Goal: Task Accomplishment & Management: Complete application form

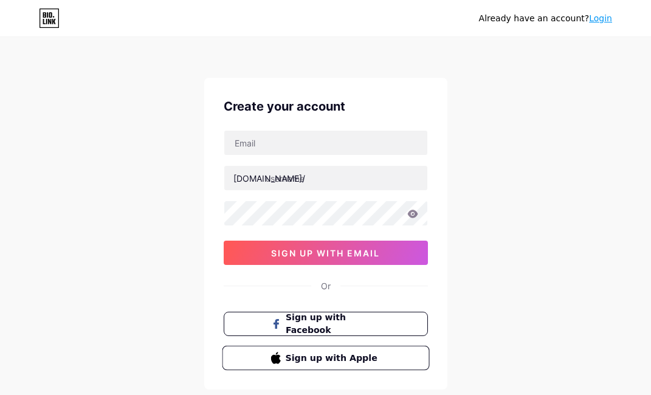
scroll to position [70, 0]
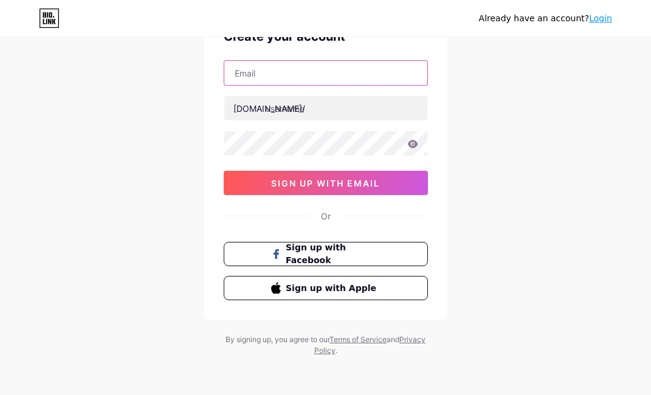
click at [298, 78] on input "text" at bounding box center [325, 73] width 203 height 24
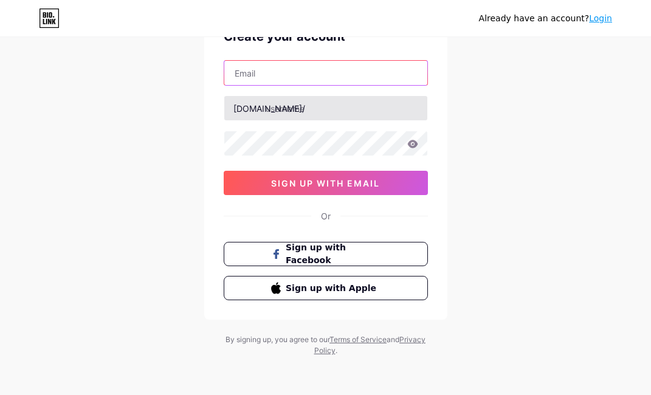
paste input "[EMAIL_ADDRESS][DOMAIN_NAME]"
type input "[EMAIL_ADDRESS][DOMAIN_NAME]"
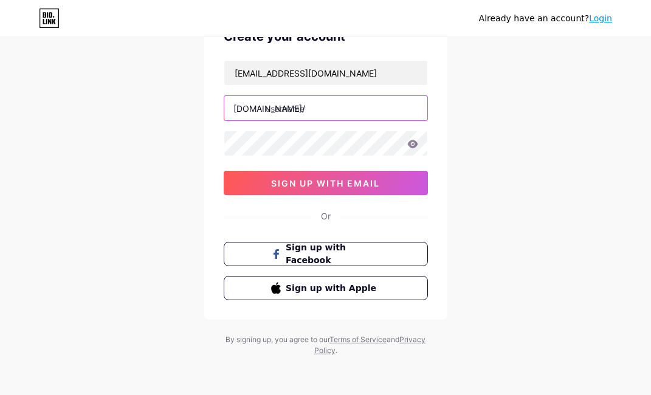
click at [326, 107] on input "text" at bounding box center [325, 108] width 203 height 24
type input "kera99resmi"
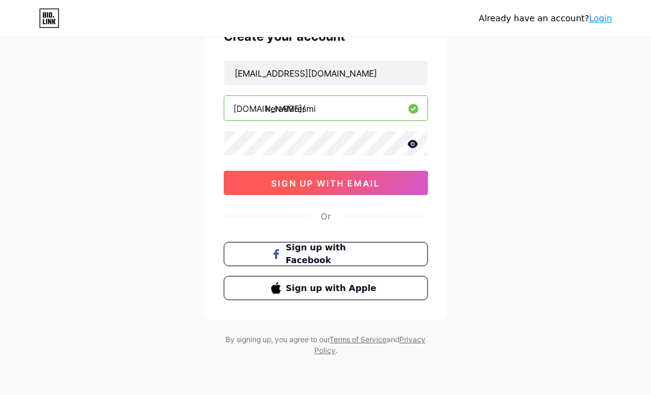
click at [294, 177] on button "sign up with email" at bounding box center [326, 183] width 204 height 24
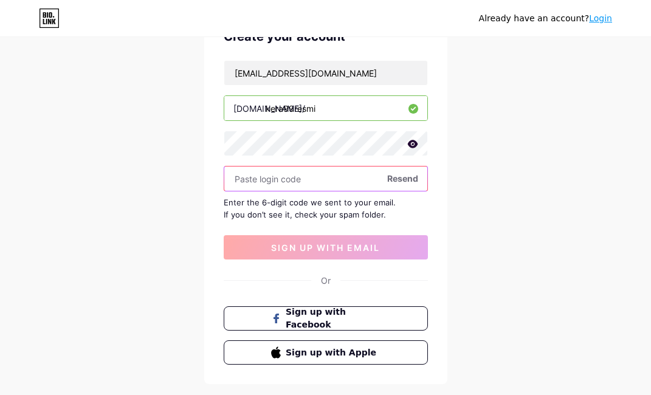
click at [298, 179] on input "text" at bounding box center [325, 179] width 203 height 24
paste input "483320"
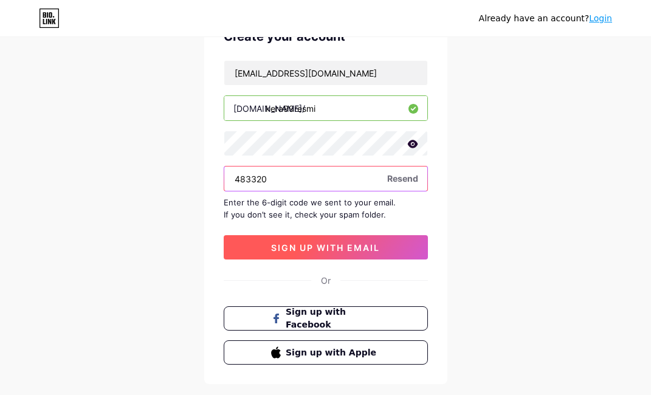
type input "483320"
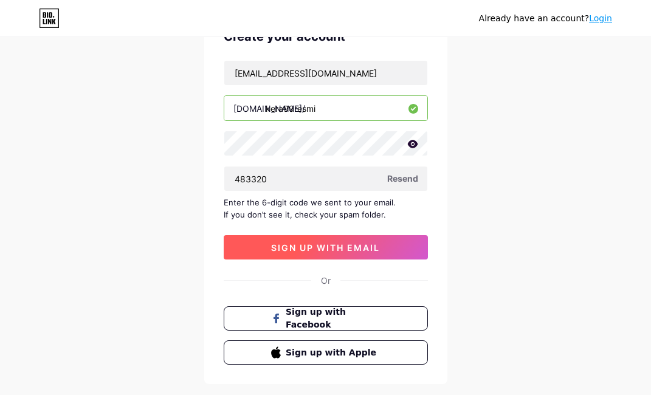
click at [385, 247] on button "sign up with email" at bounding box center [326, 247] width 204 height 24
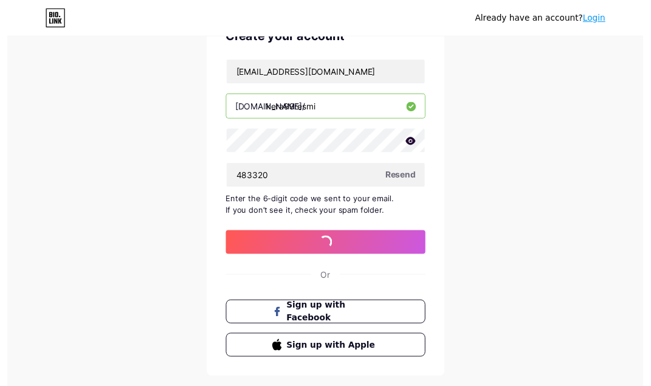
scroll to position [0, 0]
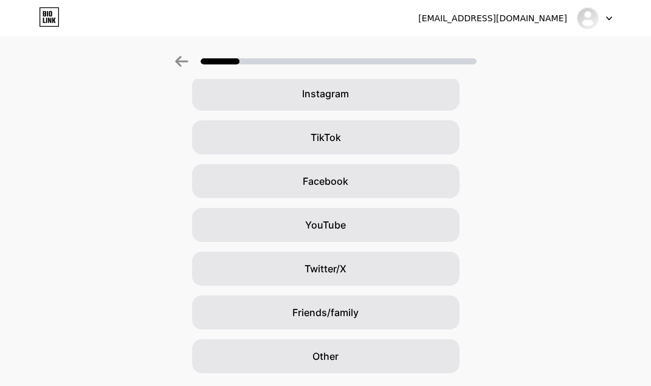
scroll to position [122, 0]
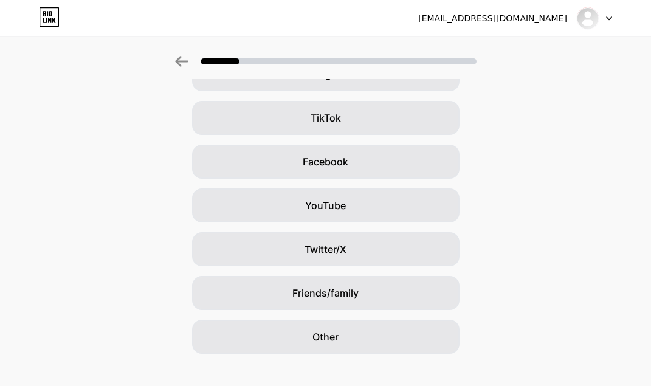
click at [569, 225] on div "Google Instagram TikTok Facebook YouTube Twitter/X Friends/family Other" at bounding box center [325, 183] width 651 height 340
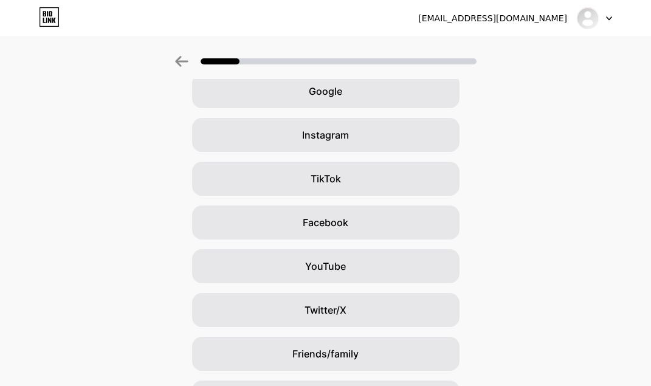
scroll to position [0, 0]
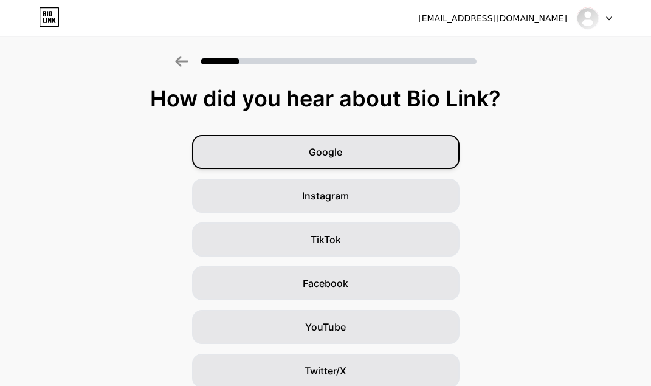
click at [424, 154] on div "Google" at bounding box center [325, 152] width 267 height 34
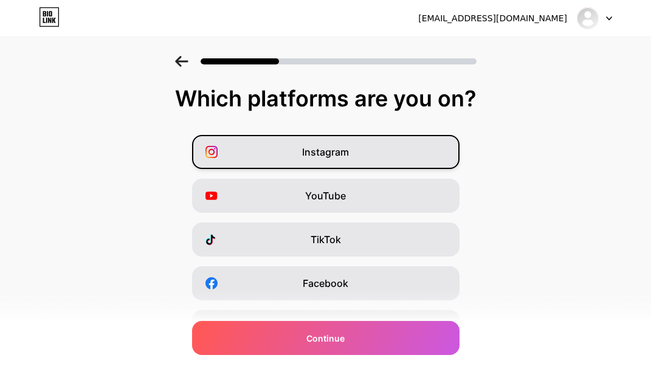
click at [365, 157] on div "Instagram" at bounding box center [325, 152] width 267 height 34
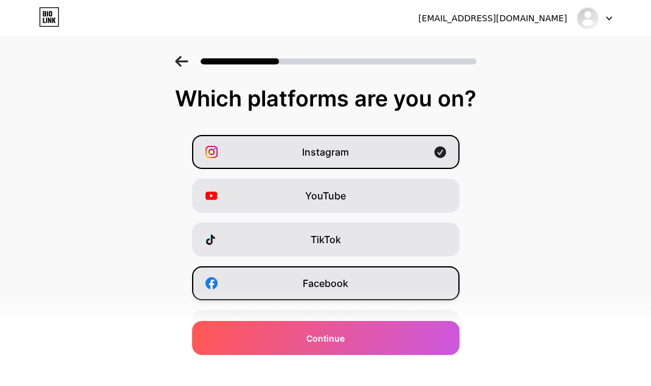
click at [366, 285] on div "Facebook" at bounding box center [325, 283] width 267 height 34
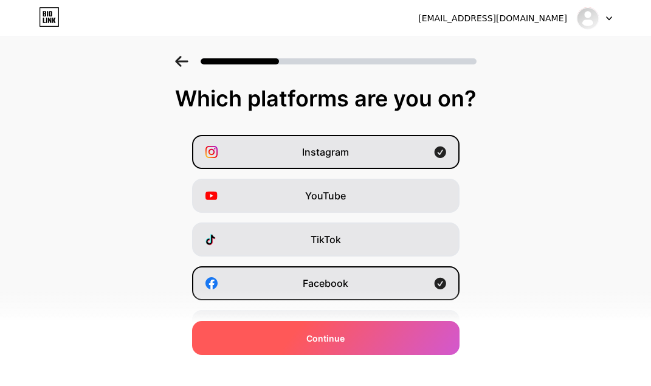
click at [362, 335] on div "Continue" at bounding box center [325, 338] width 267 height 34
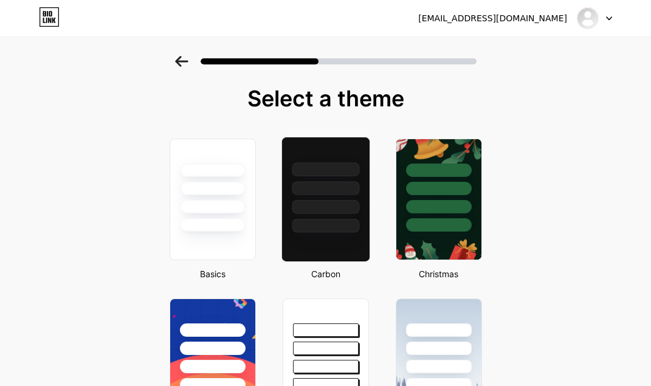
click at [310, 235] on div at bounding box center [325, 199] width 89 height 125
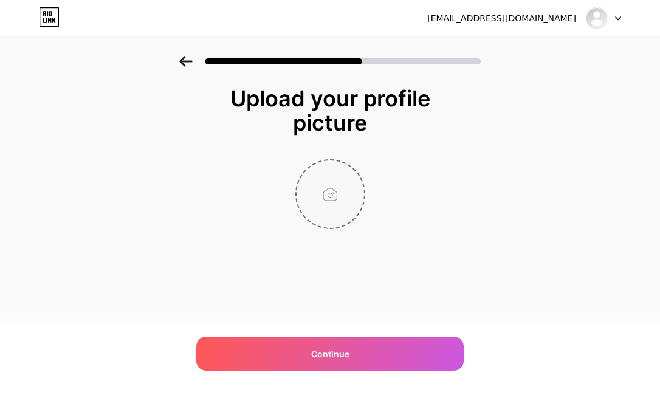
click at [331, 201] on input "file" at bounding box center [330, 193] width 67 height 67
type input "C:\fakepath\unnamed (3).png"
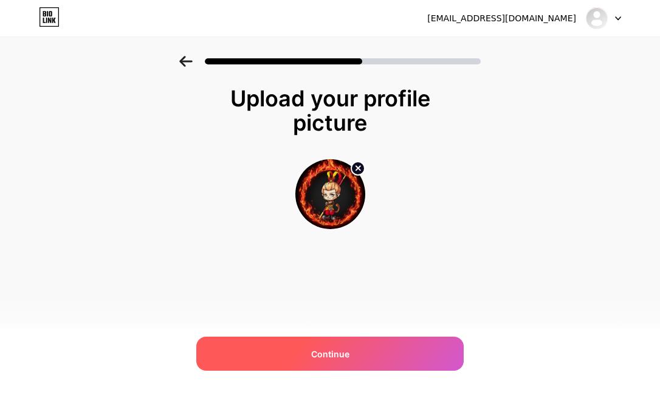
click at [335, 355] on span "Continue" at bounding box center [330, 354] width 38 height 13
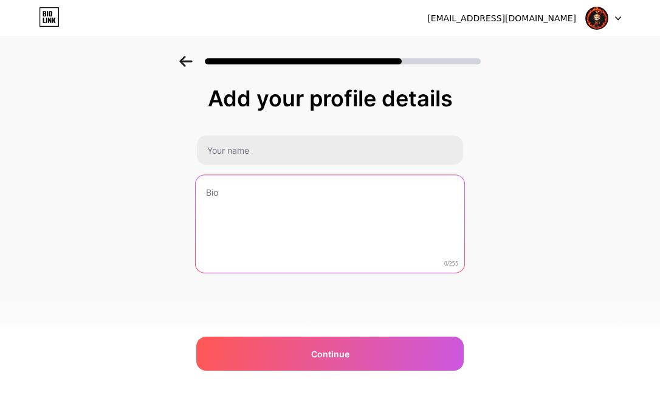
click at [300, 232] on textarea at bounding box center [330, 224] width 269 height 99
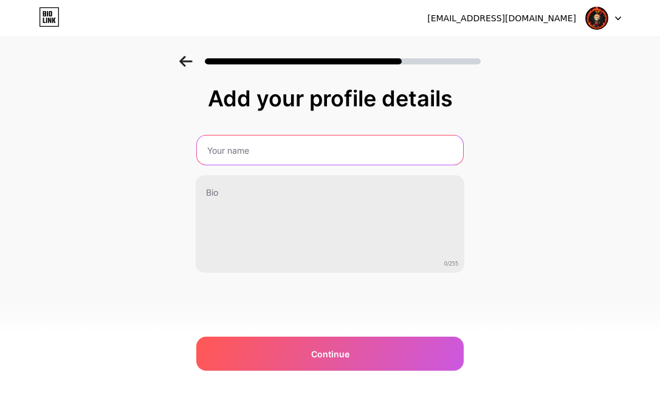
click at [275, 160] on input "text" at bounding box center [330, 150] width 266 height 29
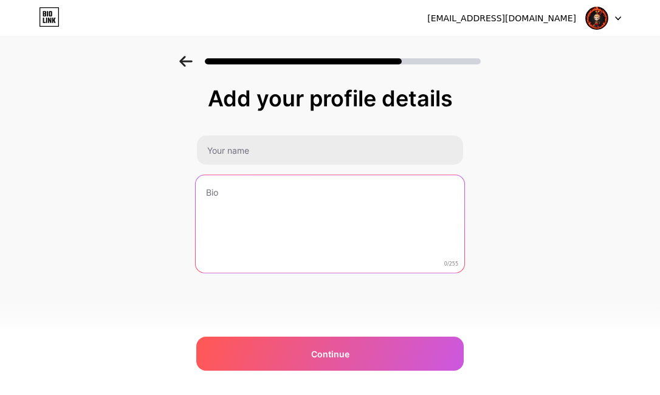
click at [331, 255] on textarea at bounding box center [330, 224] width 269 height 99
paste textarea "Kera99, pusat judi slot online terlengkap. Rasakan mudahnya menang jackpot maxw…"
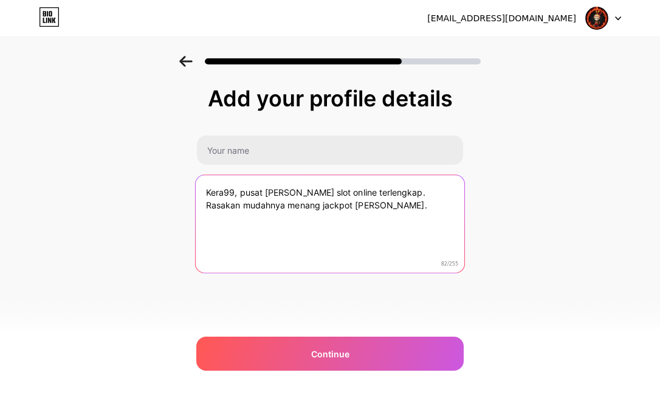
click at [360, 272] on textarea "Kera99, pusat judi slot online terlengkap. Rasakan mudahnya menang jackpot maxw…" at bounding box center [330, 224] width 269 height 99
type textarea "Kera99, pusat judi slot online terlengkap. Rasakan mudahnya menang jackpot maxw…"
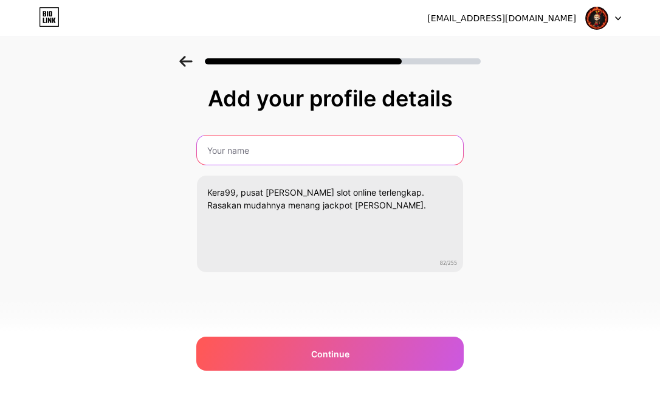
click at [341, 153] on input "text" at bounding box center [330, 150] width 266 height 29
click at [291, 148] on input "text" at bounding box center [330, 150] width 266 height 29
paste input "Kera99 Slot"
type input "Kera99 Slot"
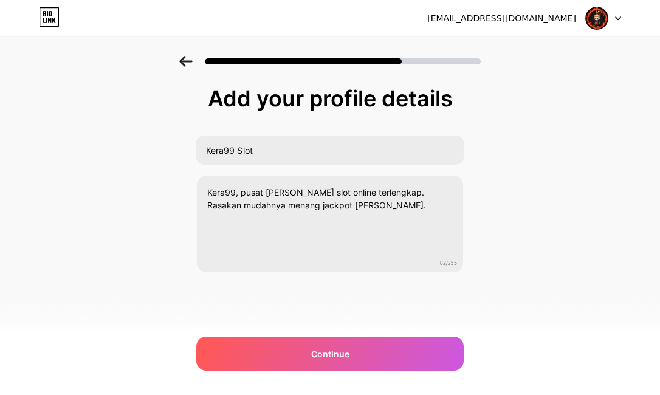
click at [111, 163] on div "Add your profile details Kera99 Slot Kera99, pusat judi slot online terlengkap.…" at bounding box center [330, 195] width 660 height 278
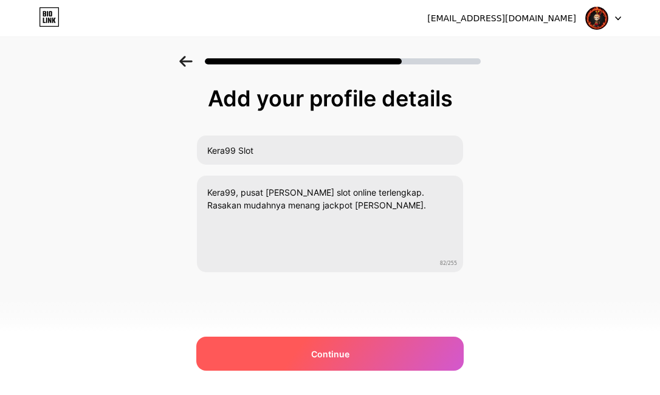
click at [289, 345] on div "Continue" at bounding box center [329, 354] width 267 height 34
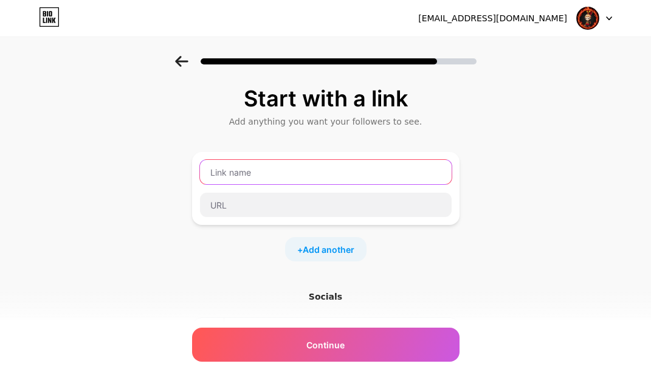
click at [271, 178] on input "text" at bounding box center [326, 172] width 252 height 24
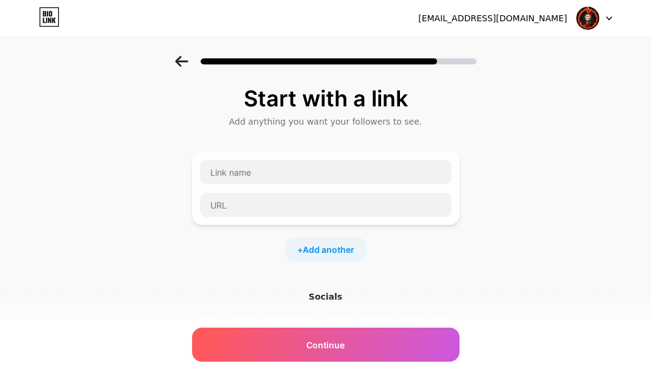
click at [549, 157] on div "Start with a link Add anything you want your followers to see. + Add another So…" at bounding box center [325, 269] width 651 height 427
drag, startPoint x: 314, startPoint y: 219, endPoint x: 308, endPoint y: 207, distance: 13.0
click at [313, 218] on div at bounding box center [325, 188] width 267 height 73
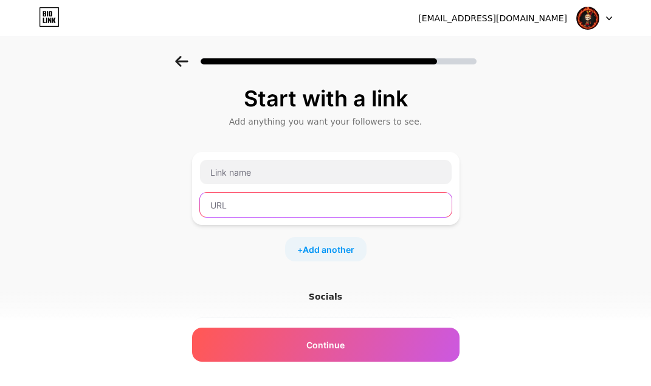
click at [308, 207] on input "text" at bounding box center [326, 205] width 252 height 24
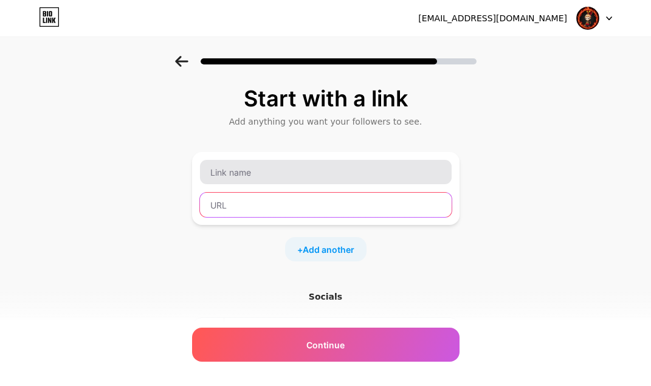
paste input "https://jali.pro/kera99_login"
type input "https://jali.pro/kera99_login"
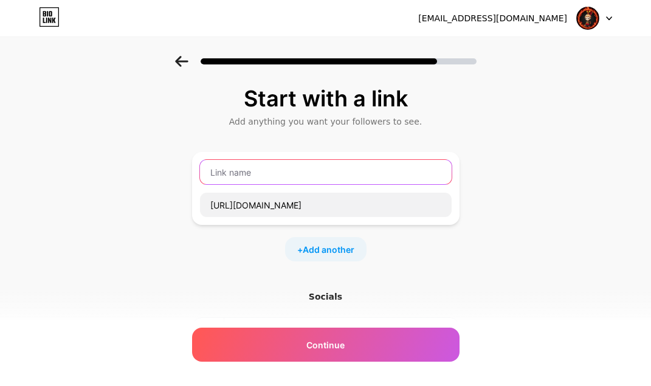
click at [289, 173] on input "text" at bounding box center [326, 172] width 252 height 24
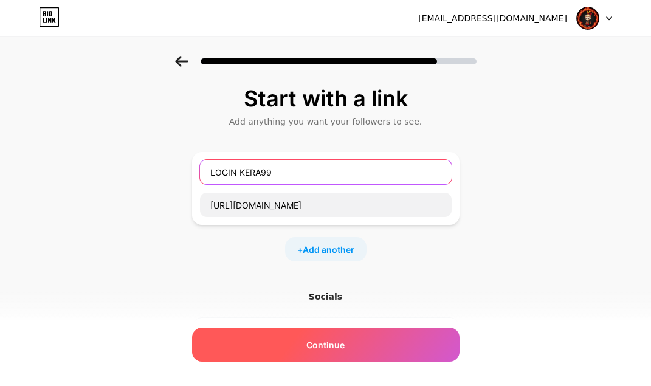
type input "LOGIN KERA99"
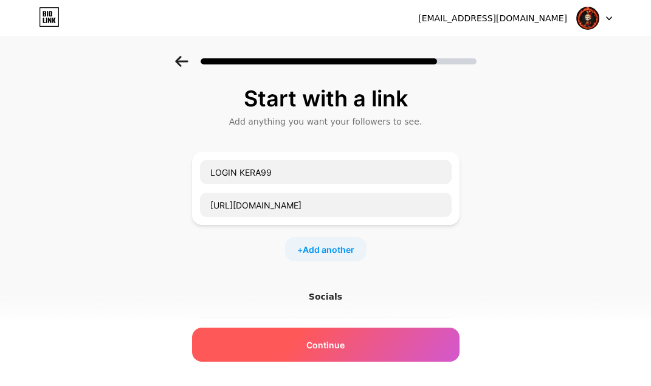
click at [355, 334] on div "Continue" at bounding box center [325, 345] width 267 height 34
click at [343, 340] on span "Continue" at bounding box center [325, 345] width 38 height 13
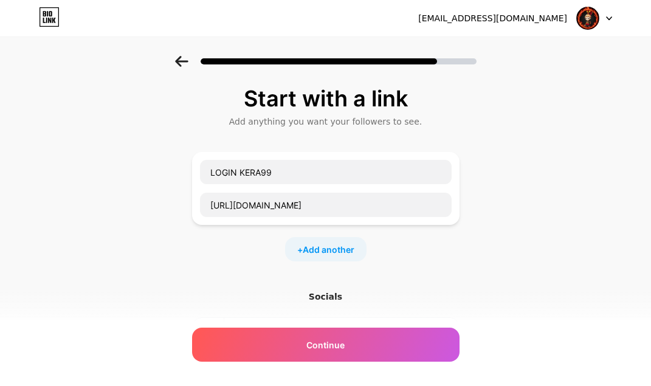
click at [194, 308] on div "Start with a link Add anything you want your followers to see. LOGIN KERA99 htt…" at bounding box center [325, 269] width 651 height 427
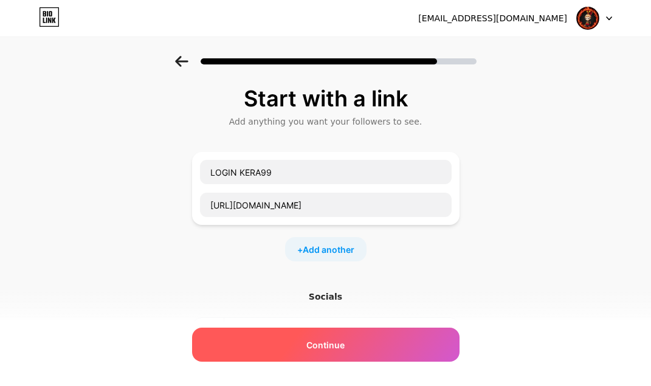
click at [246, 342] on div "Continue" at bounding box center [325, 345] width 267 height 34
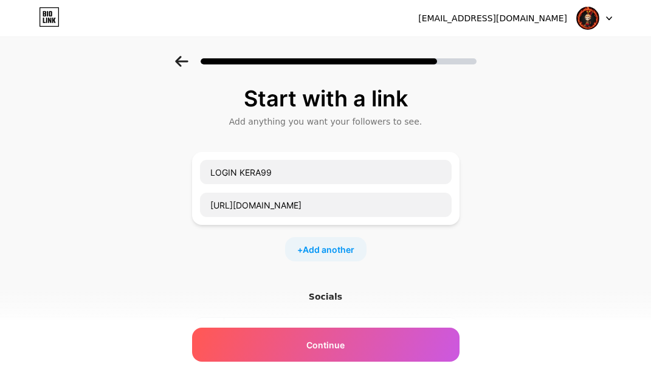
click at [351, 326] on input "text" at bounding box center [340, 331] width 221 height 27
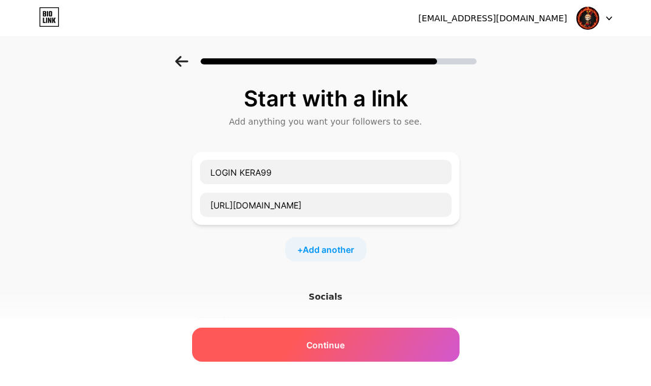
click at [358, 343] on div "Continue" at bounding box center [325, 345] width 267 height 34
click at [358, 344] on div "Continue" at bounding box center [325, 345] width 267 height 34
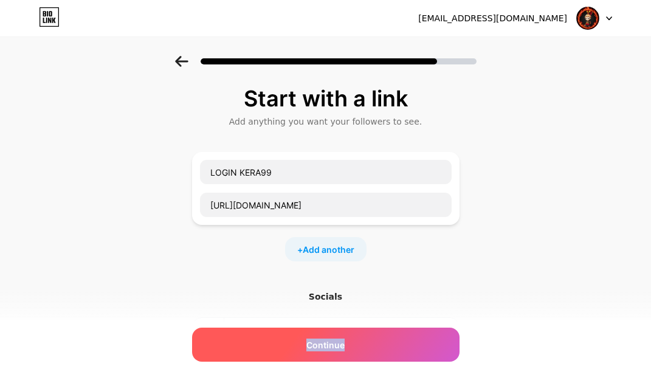
click at [356, 342] on div "Continue" at bounding box center [325, 345] width 267 height 34
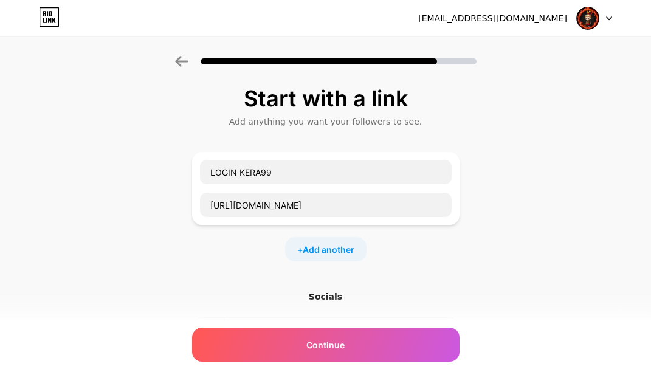
click at [484, 283] on div "Start with a link Add anything you want your followers to see. LOGIN KERA99 htt…" at bounding box center [325, 269] width 651 height 427
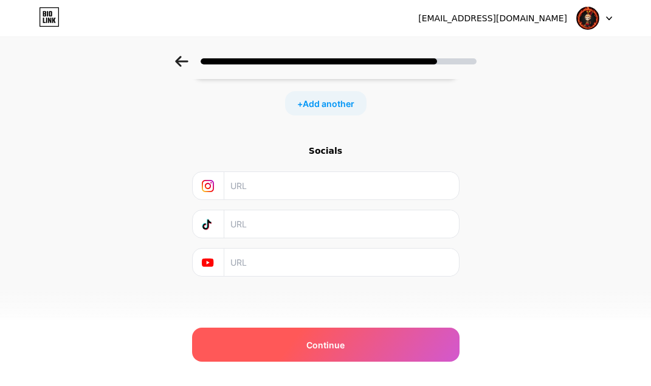
click at [393, 340] on div "Continue" at bounding box center [325, 345] width 267 height 34
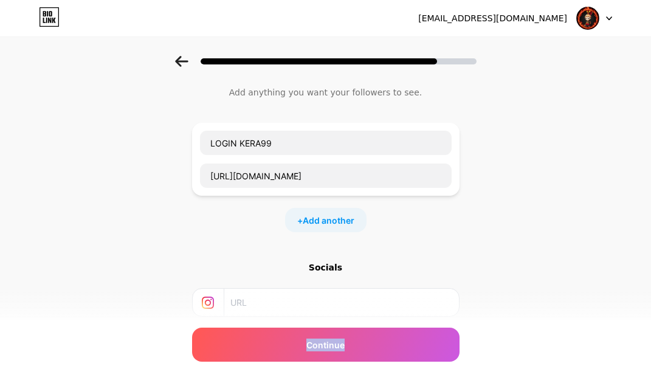
scroll to position [24, 0]
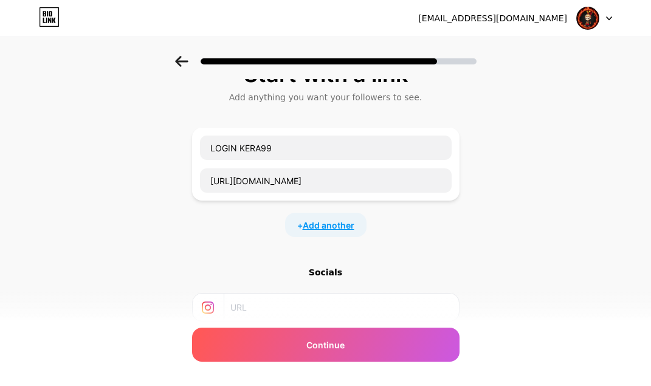
click at [351, 224] on span "Add another" at bounding box center [329, 225] width 52 height 13
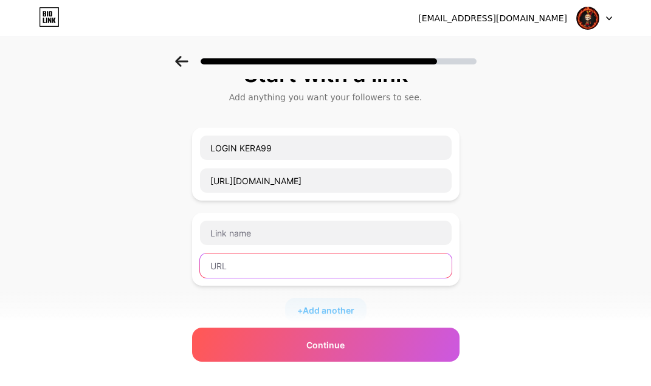
click at [314, 267] on input "text" at bounding box center [326, 265] width 252 height 24
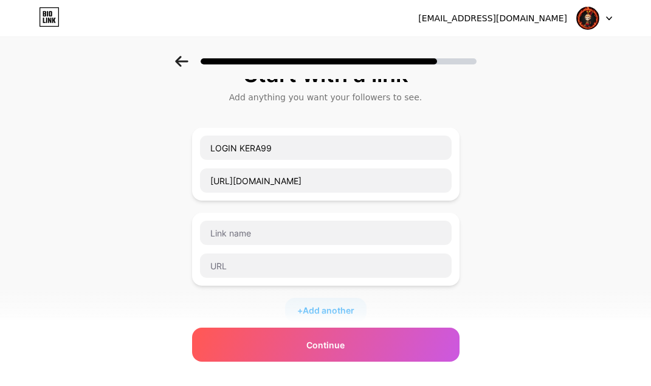
click at [515, 214] on div "Start with a link Add anything you want your followers to see. LOGIN KERA99 htt…" at bounding box center [325, 288] width 651 height 512
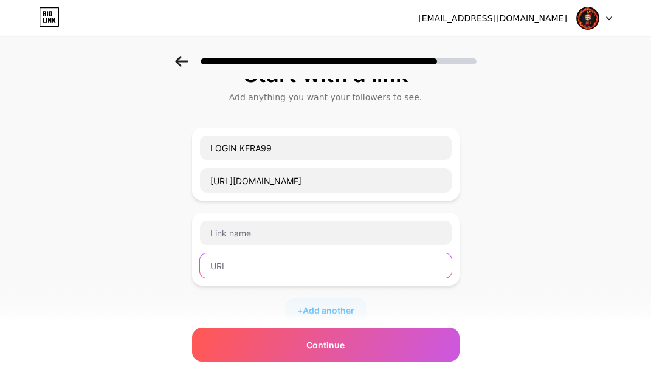
click at [250, 265] on input "text" at bounding box center [326, 265] width 252 height 24
paste input "[URL][DOMAIN_NAME]"
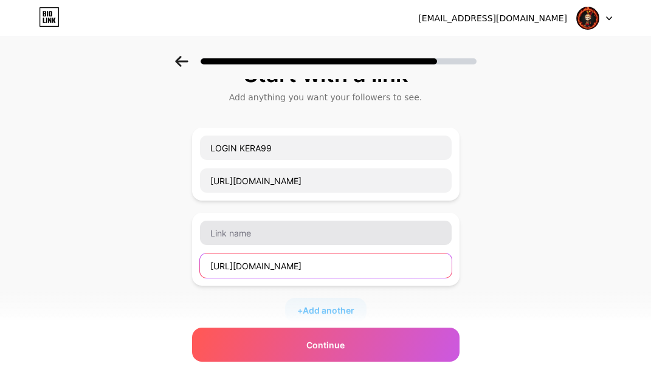
type input "[URL][DOMAIN_NAME]"
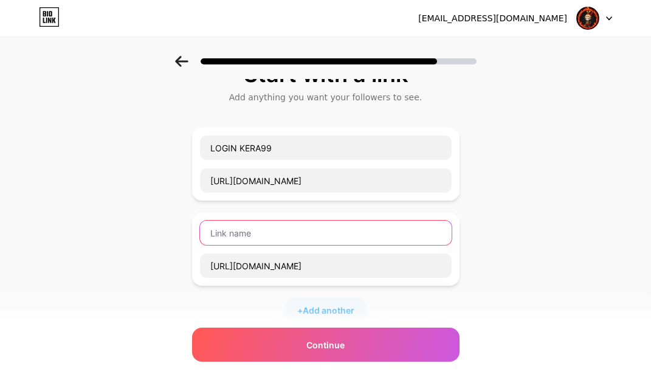
click at [252, 239] on input "text" at bounding box center [326, 233] width 252 height 24
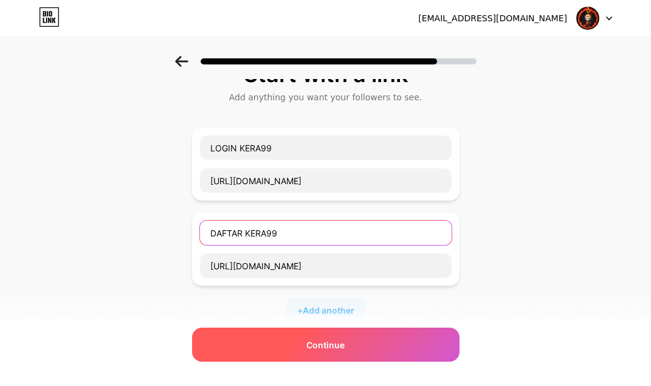
type input "DAFTAR KERA99"
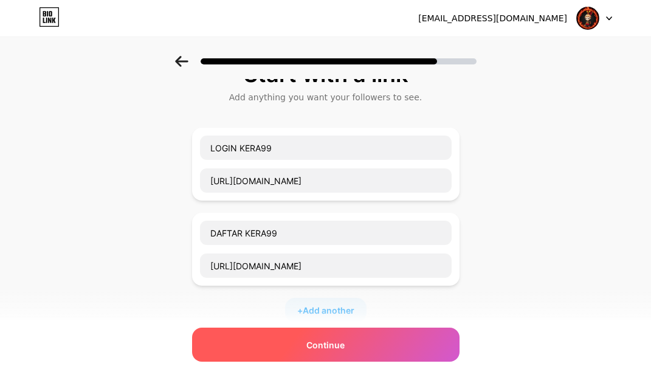
click at [287, 342] on div "Continue" at bounding box center [325, 345] width 267 height 34
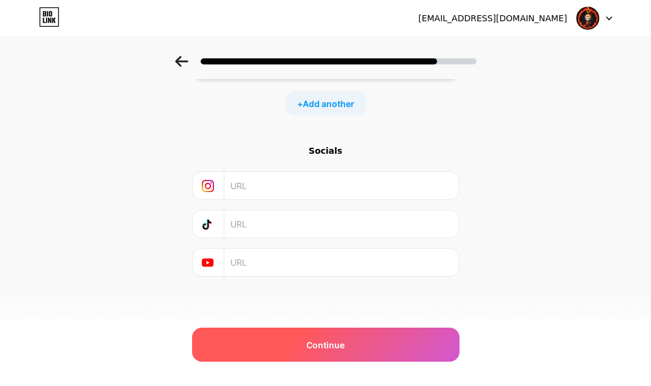
click at [287, 342] on div "Continue" at bounding box center [325, 345] width 267 height 34
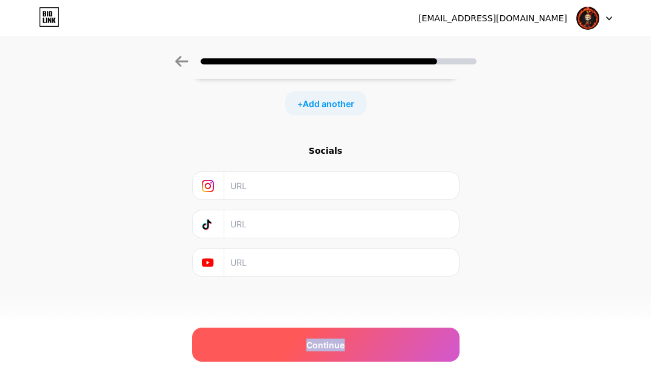
click at [287, 342] on div "Continue" at bounding box center [325, 345] width 267 height 34
click at [329, 343] on span "Continue" at bounding box center [325, 345] width 38 height 13
click at [329, 342] on span "Continue" at bounding box center [325, 345] width 38 height 13
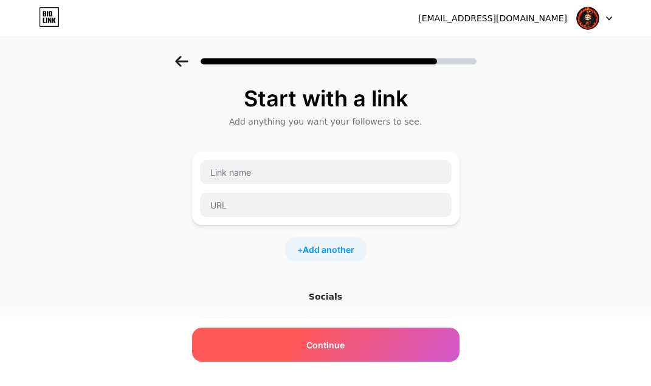
click at [369, 335] on div "Continue" at bounding box center [325, 345] width 267 height 34
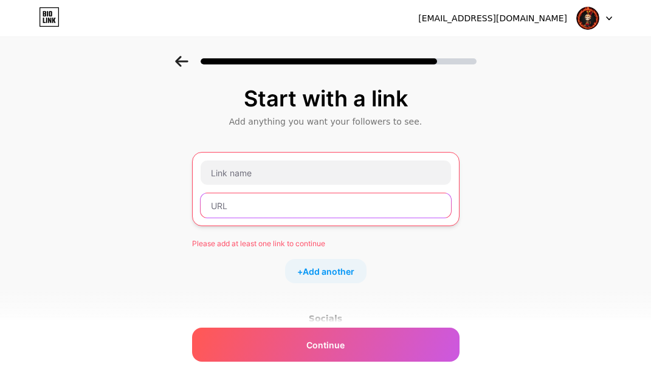
click at [286, 213] on input "text" at bounding box center [326, 205] width 250 height 24
paste input "[URL][DOMAIN_NAME]"
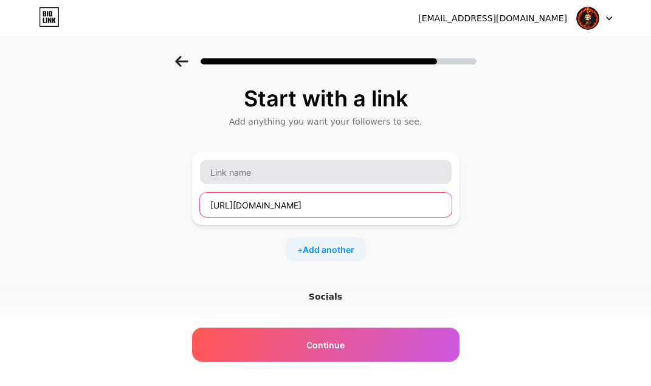
type input "[URL][DOMAIN_NAME]"
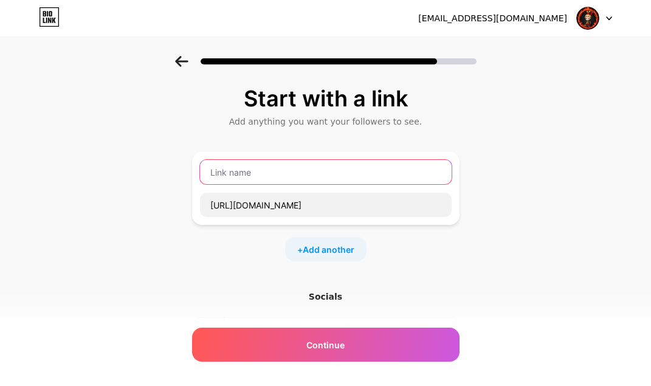
click at [301, 173] on input "text" at bounding box center [326, 172] width 252 height 24
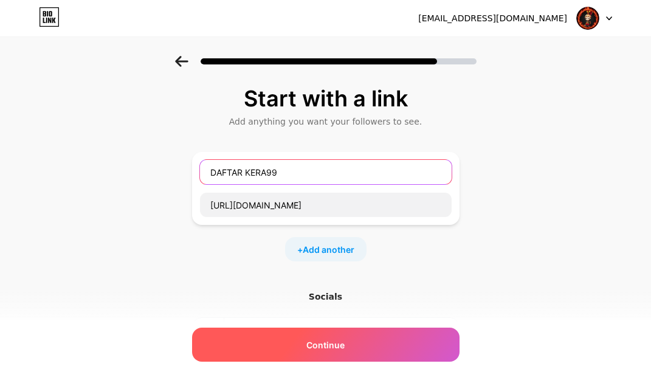
type input "DAFTAR KERA99"
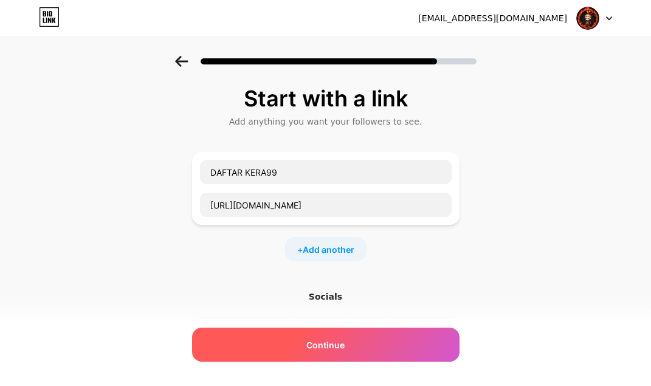
click at [350, 332] on div "Continue" at bounding box center [325, 345] width 267 height 34
click at [363, 343] on div "Continue" at bounding box center [325, 345] width 267 height 34
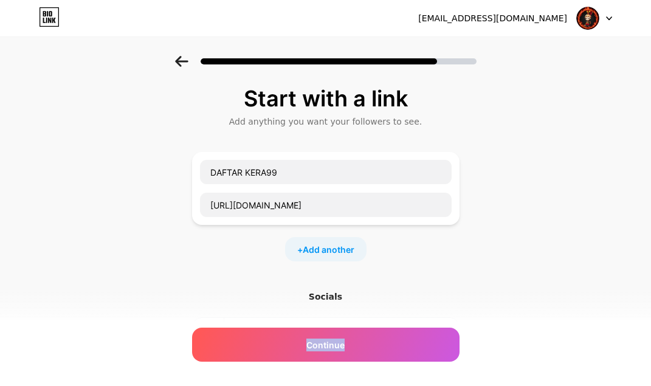
scroll to position [146, 0]
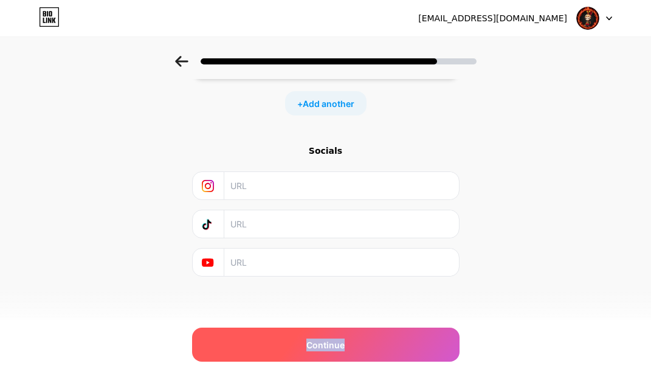
click at [375, 330] on div "Continue" at bounding box center [325, 345] width 267 height 34
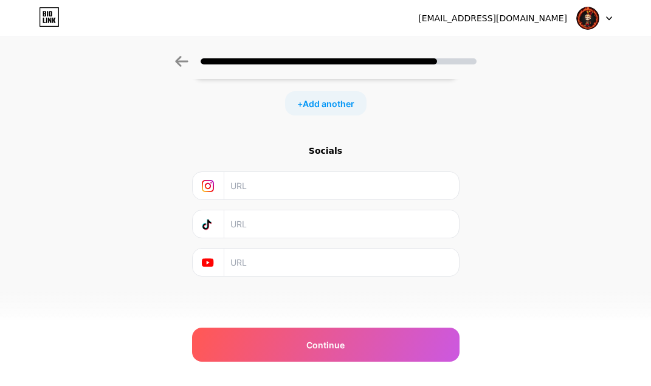
click at [304, 197] on input "text" at bounding box center [340, 185] width 221 height 27
drag, startPoint x: 523, startPoint y: 270, endPoint x: 424, endPoint y: 243, distance: 102.8
click at [523, 270] on div "Start with a link Add anything you want your followers to see. DAFTAR KERA99 [U…" at bounding box center [325, 123] width 651 height 427
click at [307, 195] on input "text" at bounding box center [340, 185] width 221 height 27
paste input "officialkera99"
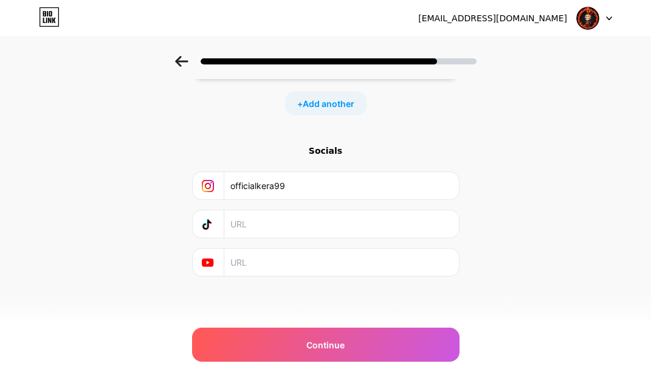
type input "officialkera99"
click at [315, 326] on div "Start with a link Add anything you want your followers to see. DAFTAR KERA99 ht…" at bounding box center [325, 138] width 267 height 397
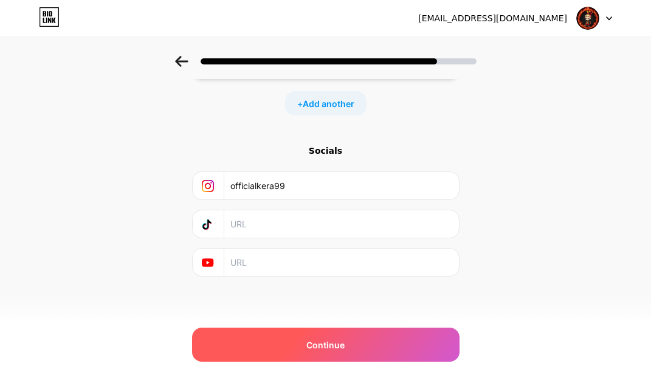
click at [314, 337] on div "Continue" at bounding box center [325, 345] width 267 height 34
click at [311, 344] on span "Continue" at bounding box center [325, 345] width 38 height 13
click at [311, 343] on div "Continue" at bounding box center [325, 345] width 267 height 34
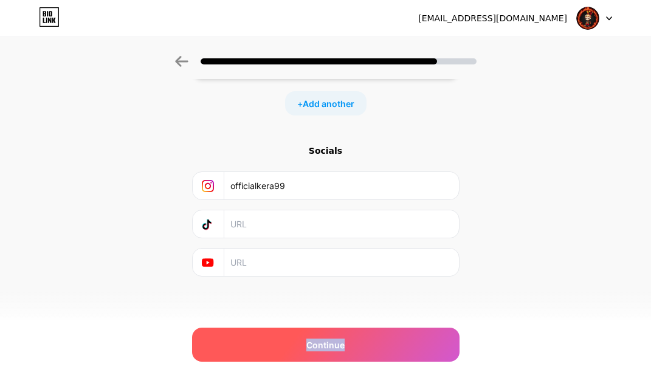
click at [311, 343] on div "Continue" at bounding box center [325, 345] width 267 height 34
click at [310, 343] on div "Continue" at bounding box center [325, 345] width 267 height 34
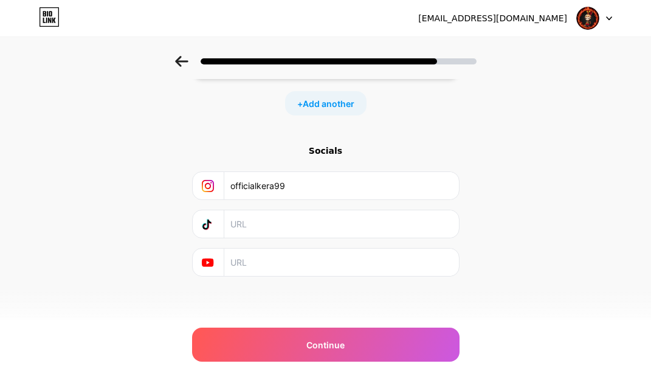
click at [290, 240] on div "Socials officialkera99" at bounding box center [325, 211] width 267 height 132
click at [333, 151] on div "Socials" at bounding box center [325, 151] width 267 height 12
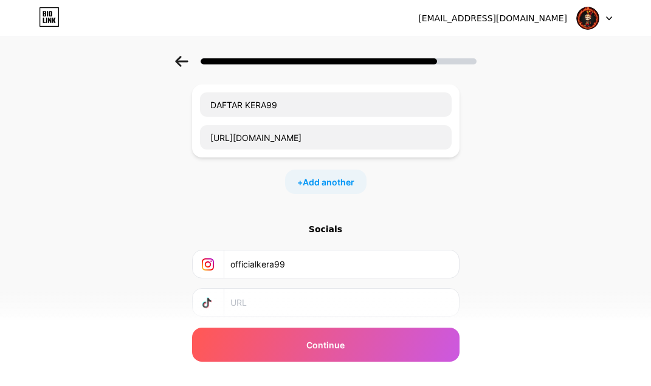
scroll to position [0, 0]
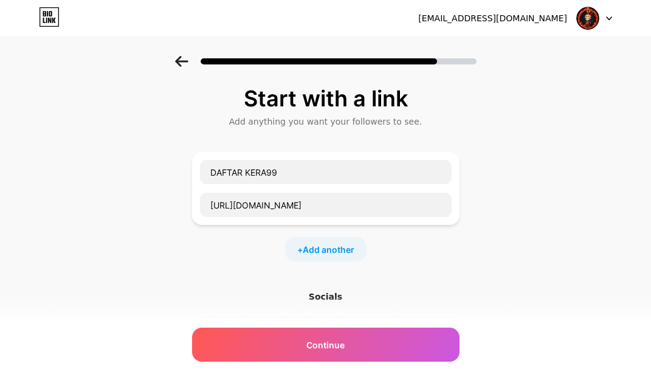
click at [389, 114] on div "Start with a link Add anything you want your followers to see." at bounding box center [325, 106] width 267 height 41
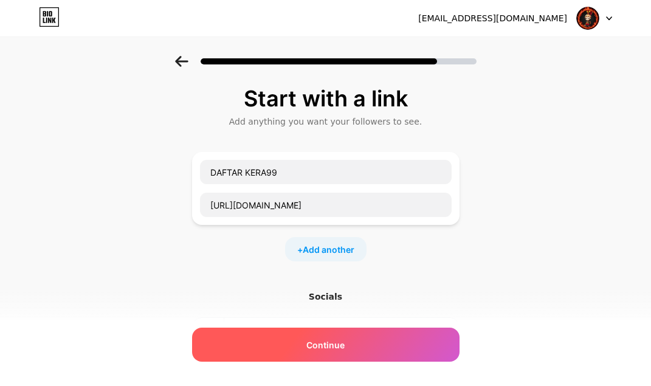
click at [409, 342] on div "Continue" at bounding box center [325, 345] width 267 height 34
click at [408, 342] on div "Continue" at bounding box center [325, 345] width 267 height 34
drag, startPoint x: 408, startPoint y: 342, endPoint x: 400, endPoint y: 334, distance: 11.2
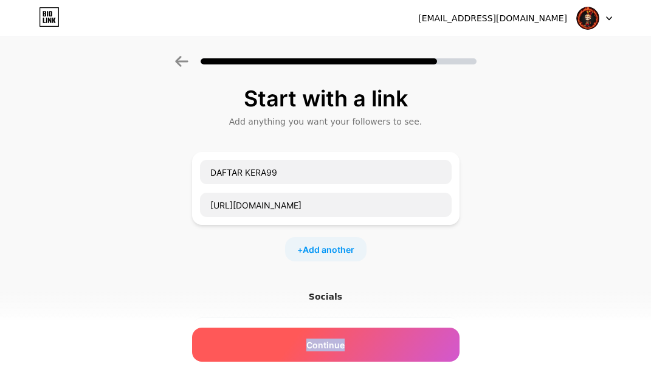
click at [407, 342] on div "Continue" at bounding box center [325, 345] width 267 height 34
click at [400, 334] on div "Continue" at bounding box center [325, 345] width 267 height 34
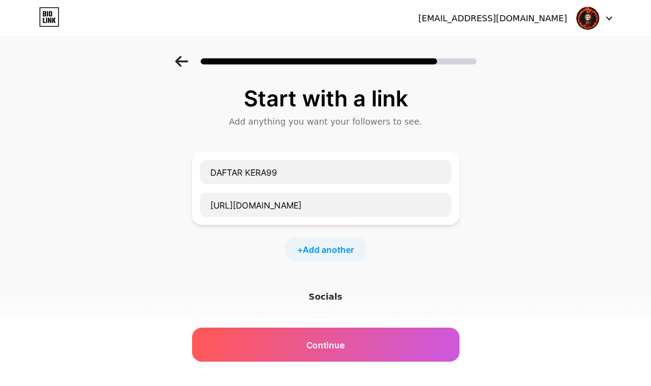
click at [412, 322] on input "officialkera99" at bounding box center [340, 331] width 221 height 27
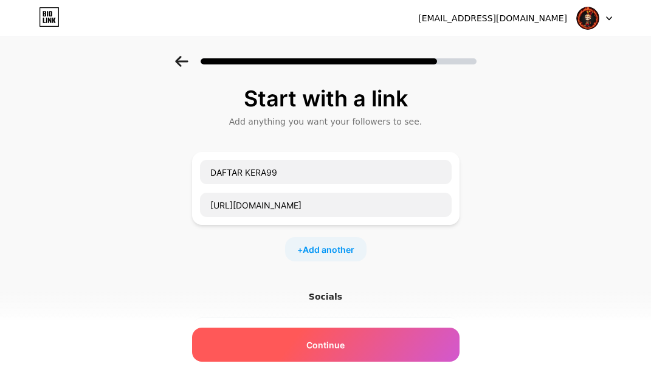
click at [403, 334] on div "Continue" at bounding box center [325, 345] width 267 height 34
click link at bounding box center [49, 18] width 21 height 22
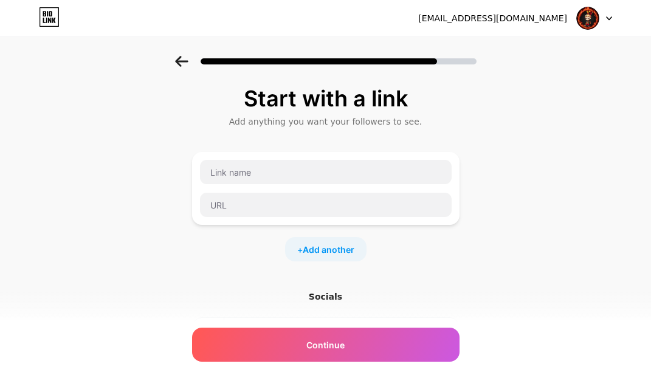
scroll to position [146, 0]
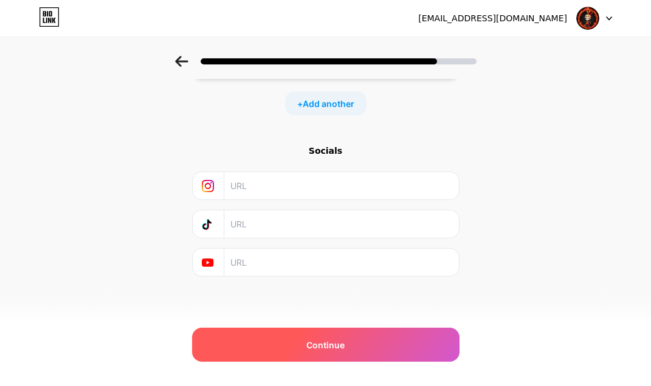
click at [345, 340] on span "Continue" at bounding box center [325, 345] width 38 height 13
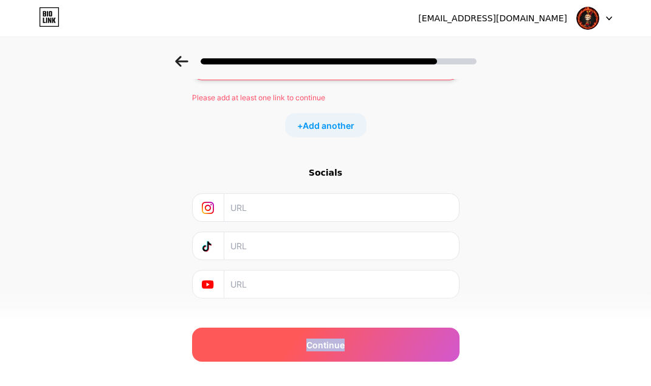
click at [345, 340] on span "Continue" at bounding box center [325, 345] width 38 height 13
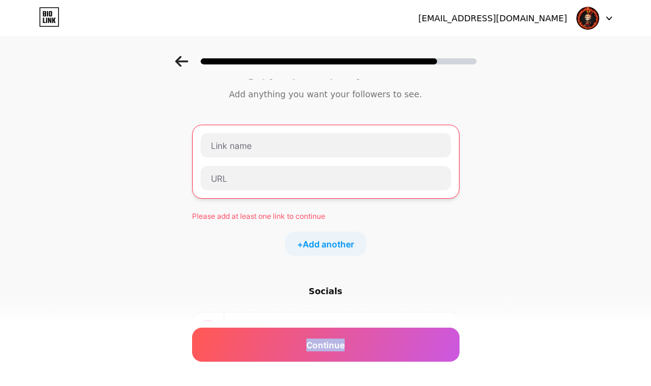
scroll to position [24, 0]
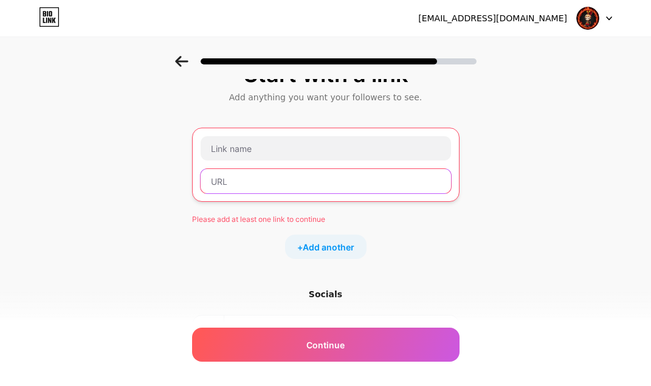
click at [284, 189] on input "text" at bounding box center [326, 181] width 250 height 24
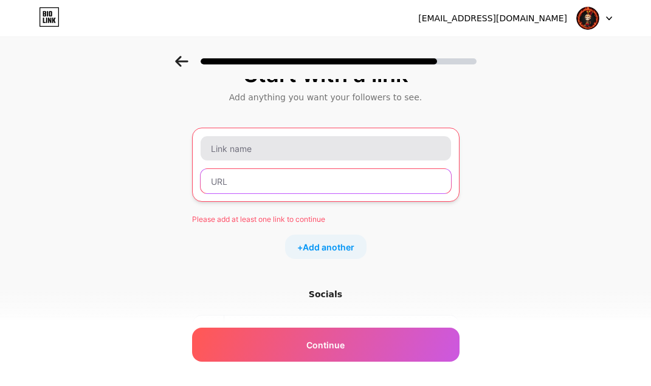
paste input "officialkera99"
type input "officialkera99"
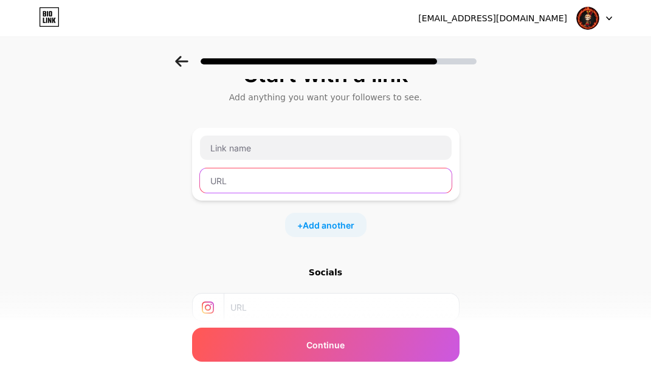
click at [428, 182] on input "text" at bounding box center [326, 180] width 252 height 24
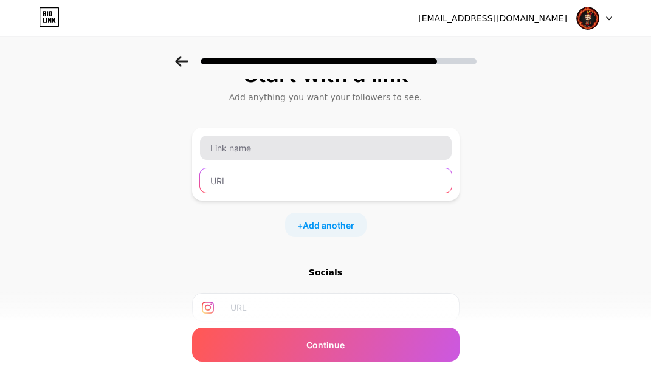
paste input "[URL][DOMAIN_NAME]"
type input "[URL][DOMAIN_NAME]"
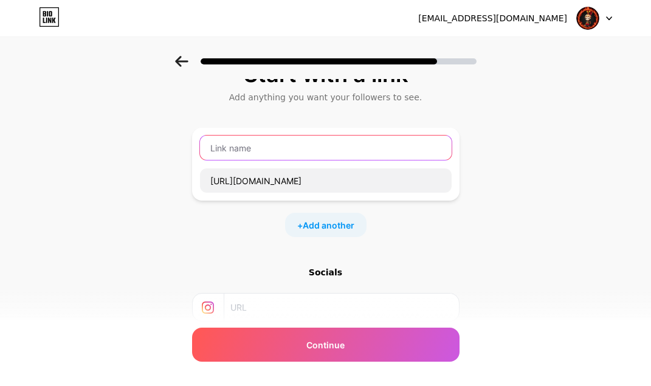
click at [354, 151] on input "text" at bounding box center [326, 148] width 252 height 24
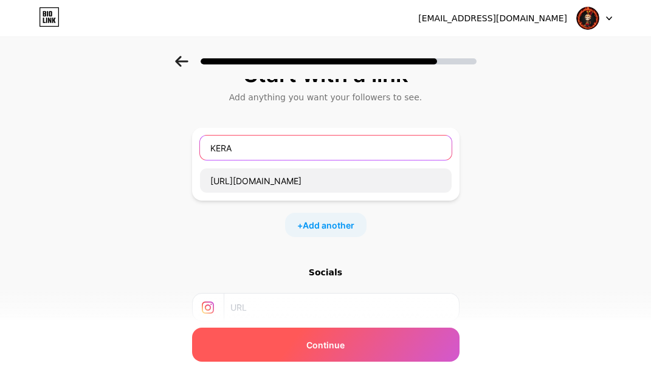
type input "KERA"
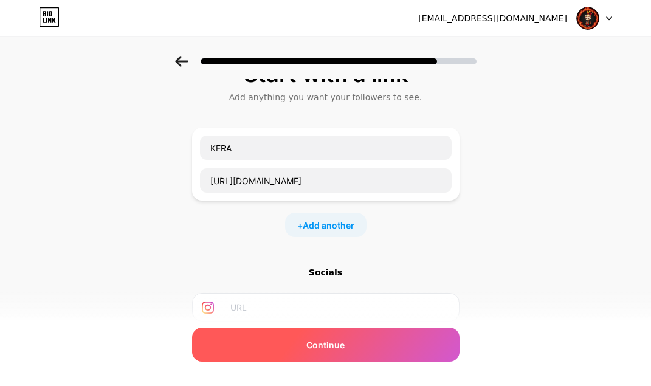
click at [368, 343] on div "Continue" at bounding box center [325, 345] width 267 height 34
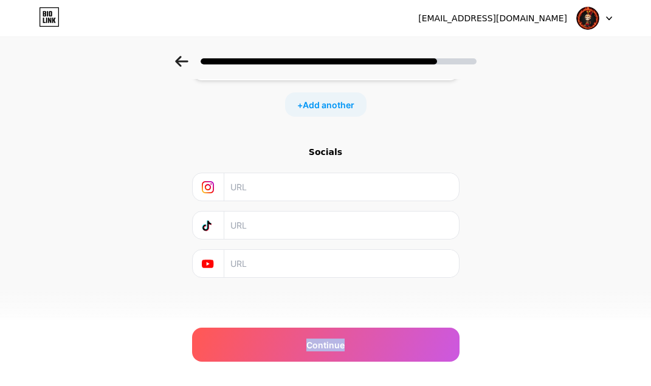
scroll to position [146, 0]
click at [577, 21] on img at bounding box center [587, 18] width 23 height 23
click at [42, 21] on icon at bounding box center [49, 16] width 21 height 19
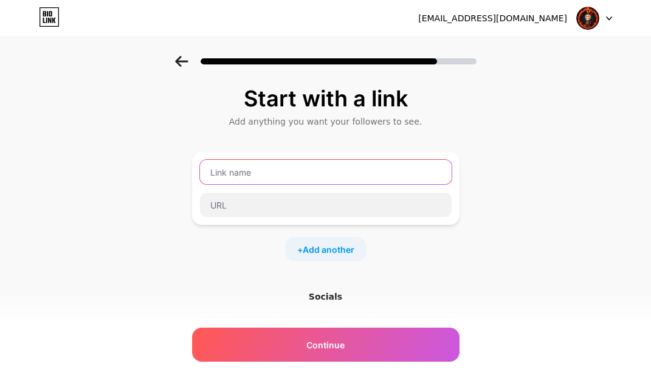
click at [267, 165] on input "text" at bounding box center [326, 172] width 252 height 24
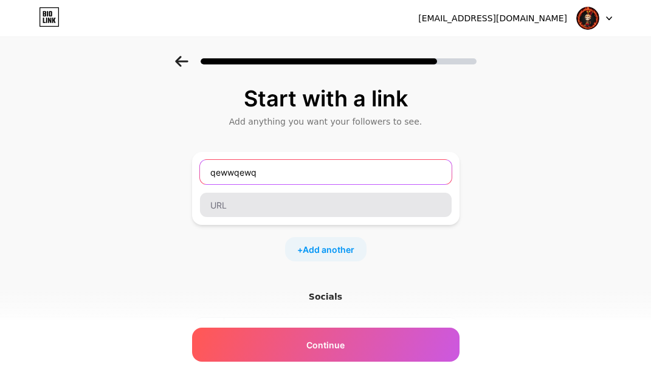
type input "qewwqewq"
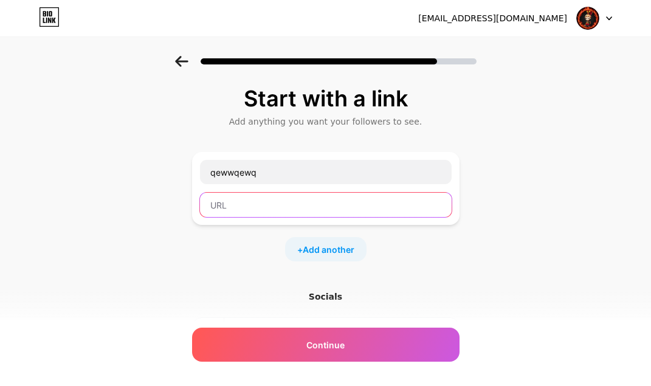
click at [255, 205] on input "text" at bounding box center [326, 205] width 252 height 24
paste input "[URL][DOMAIN_NAME]"
type input "[URL][DOMAIN_NAME]"
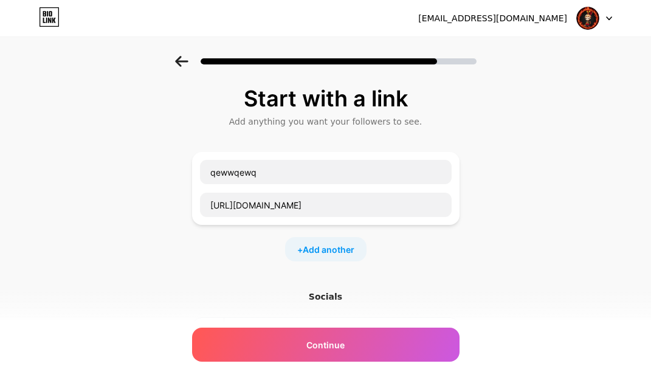
drag, startPoint x: 237, startPoint y: 256, endPoint x: 294, endPoint y: 314, distance: 81.7
click at [237, 258] on div "+ Add another" at bounding box center [325, 249] width 267 height 24
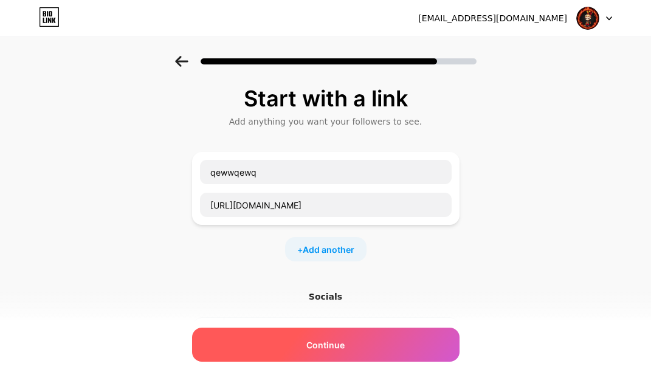
click at [292, 335] on div "Continue" at bounding box center [325, 345] width 267 height 34
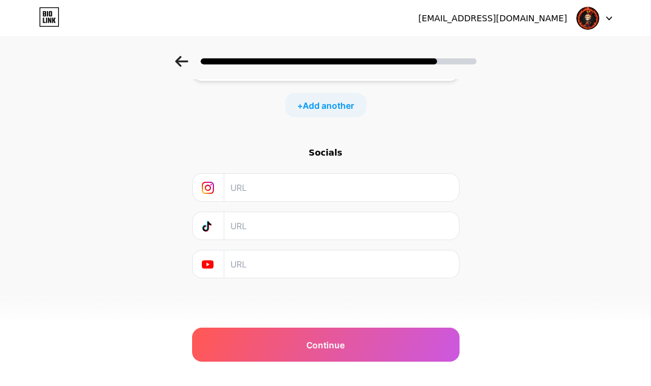
scroll to position [146, 0]
click at [298, 187] on input "text" at bounding box center [340, 185] width 221 height 27
type input "qweqe"
click at [267, 231] on input "a" at bounding box center [340, 223] width 221 height 27
type input "asdsqweq"
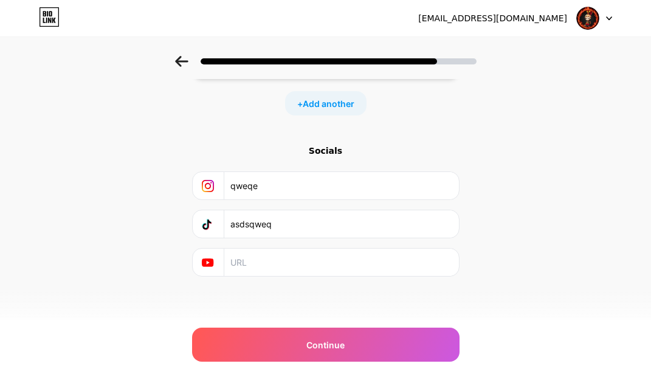
click at [265, 269] on input "text" at bounding box center [340, 262] width 221 height 27
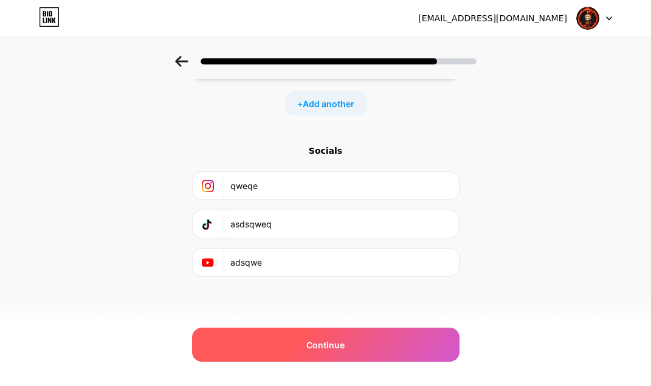
type input "adsqwe"
click at [282, 337] on div "Continue" at bounding box center [325, 345] width 267 height 34
click at [280, 342] on div "Continue" at bounding box center [325, 345] width 267 height 34
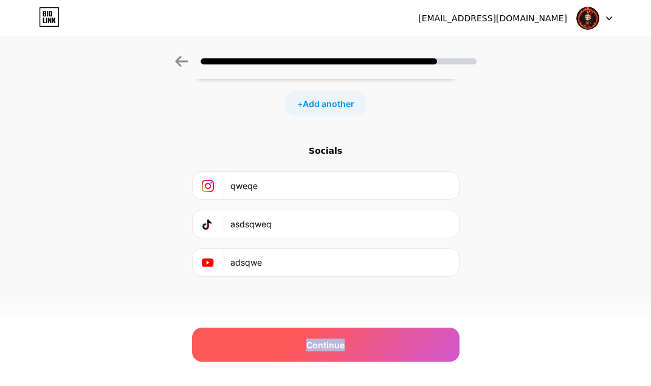
click at [280, 342] on div "Continue" at bounding box center [325, 345] width 267 height 34
click at [280, 341] on div "Continue" at bounding box center [325, 345] width 267 height 34
click at [280, 340] on div "Continue" at bounding box center [325, 345] width 267 height 34
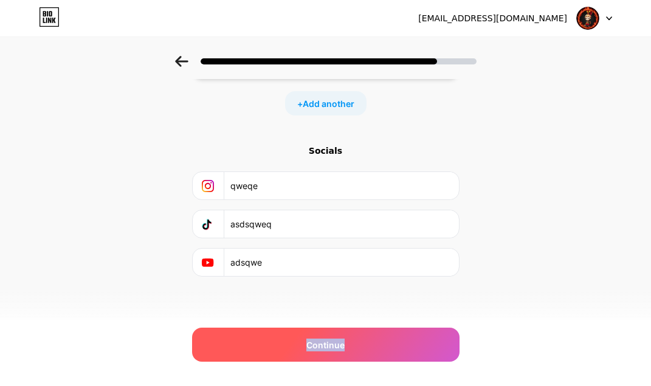
click at [280, 340] on div "Continue" at bounding box center [325, 345] width 267 height 34
drag, startPoint x: 280, startPoint y: 340, endPoint x: 280, endPoint y: 333, distance: 7.3
click at [280, 340] on div "Continue" at bounding box center [325, 345] width 267 height 34
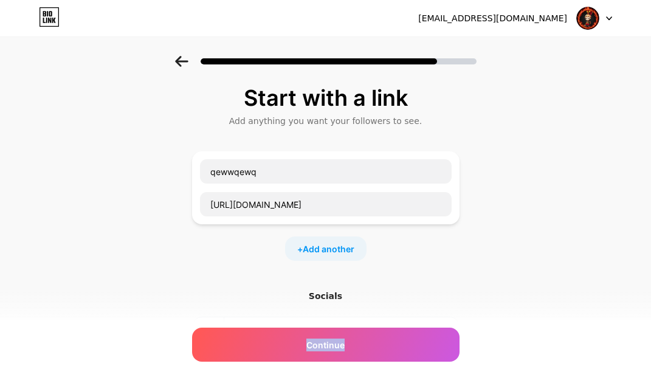
scroll to position [0, 0]
click at [312, 256] on div "+ Add another" at bounding box center [325, 249] width 81 height 24
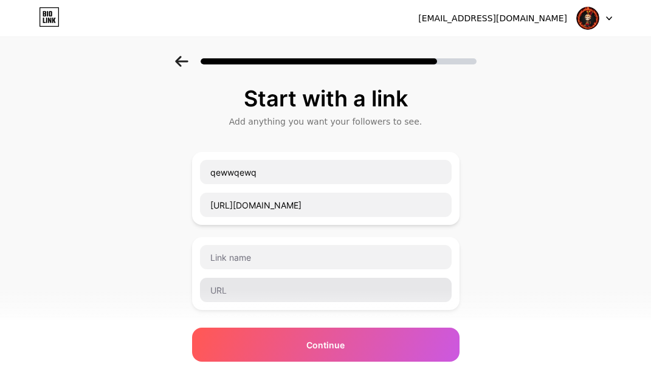
scroll to position [122, 0]
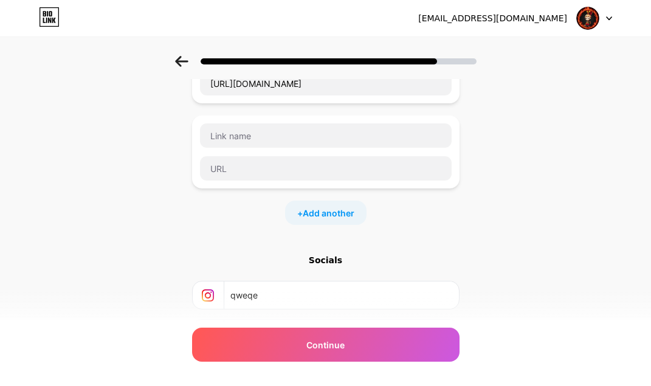
click at [331, 221] on div "+ Add another" at bounding box center [325, 213] width 81 height 24
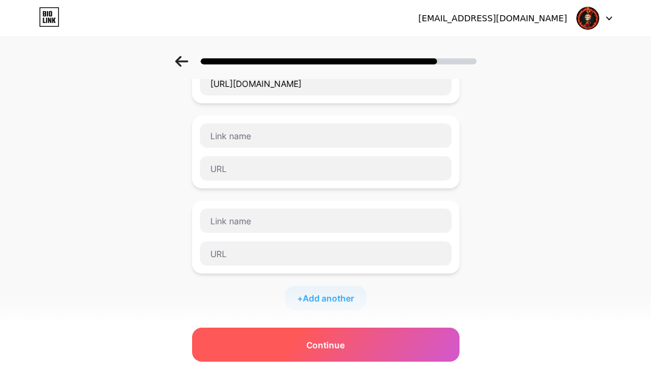
drag, startPoint x: 335, startPoint y: 325, endPoint x: 336, endPoint y: 339, distance: 14.0
click at [335, 325] on div "Start with a link Add anything you want your followers to see. qewwqewq https:/…" at bounding box center [325, 218] width 267 height 506
click at [336, 339] on span "Continue" at bounding box center [325, 345] width 38 height 13
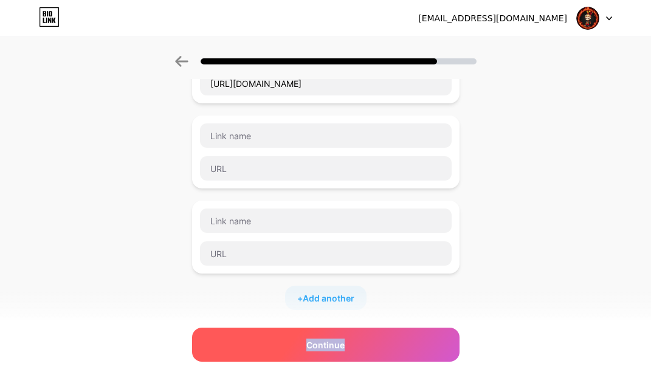
click at [336, 339] on span "Continue" at bounding box center [325, 345] width 38 height 13
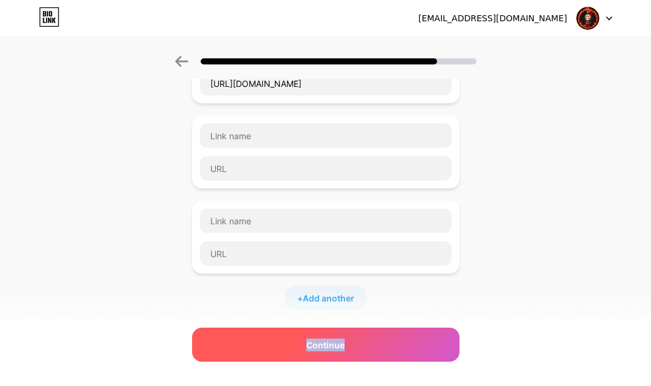
click at [336, 339] on span "Continue" at bounding box center [325, 345] width 38 height 13
click at [335, 339] on span "Continue" at bounding box center [325, 345] width 38 height 13
click at [338, 335] on div "Continue" at bounding box center [325, 345] width 267 height 34
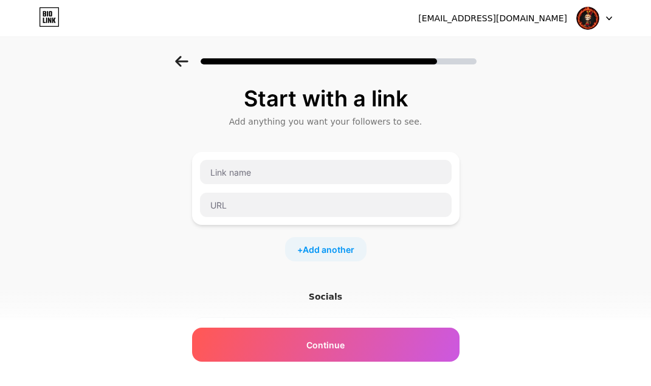
click at [69, 227] on div "Start with a link Add anything you want your followers to see. + Add another So…" at bounding box center [325, 269] width 651 height 427
click at [286, 365] on input "text" at bounding box center [340, 369] width 221 height 27
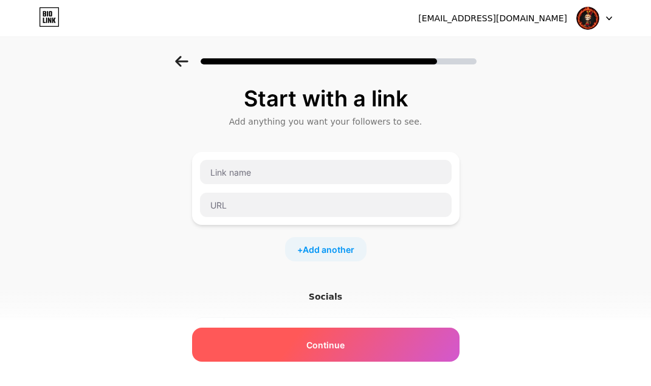
click at [286, 337] on div "Continue" at bounding box center [325, 345] width 267 height 34
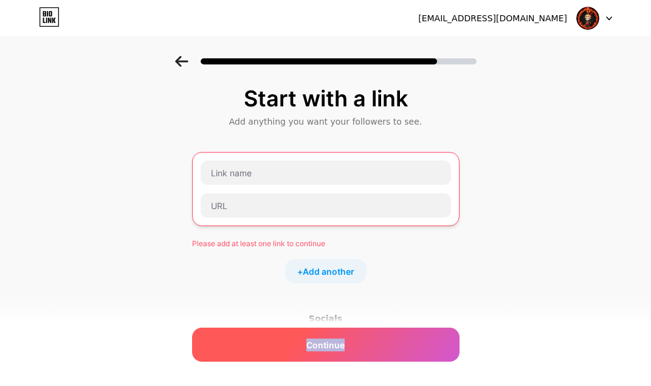
click at [286, 337] on div "Continue" at bounding box center [325, 345] width 267 height 34
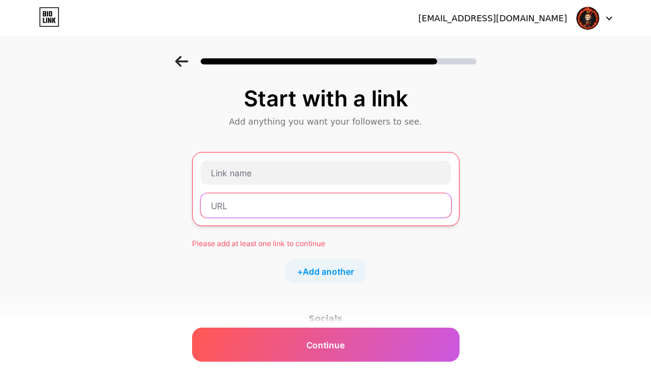
click at [260, 208] on input "text" at bounding box center [326, 205] width 250 height 24
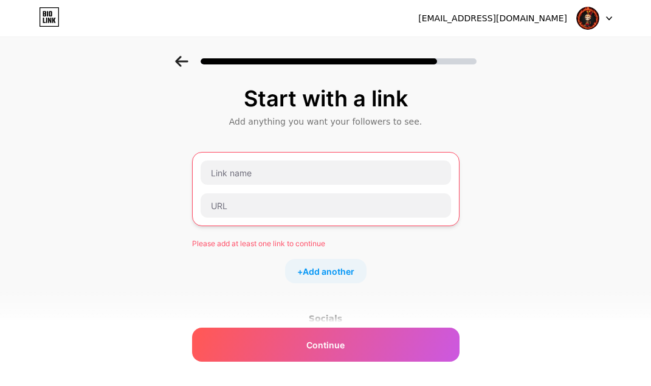
click at [515, 194] on div "Start with a link Add anything you want your followers to see. Please add at le…" at bounding box center [325, 280] width 651 height 449
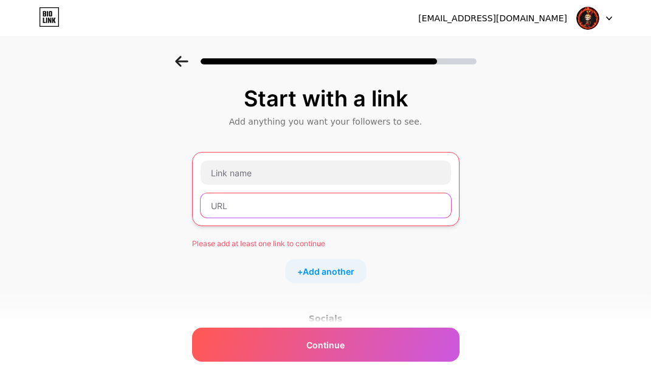
click at [353, 199] on input "text" at bounding box center [326, 205] width 250 height 24
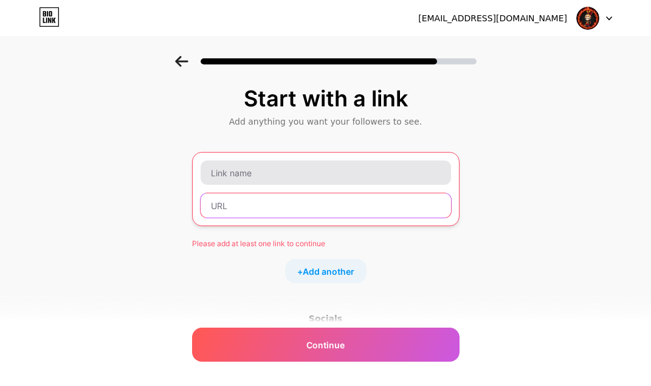
paste input "[URL][DOMAIN_NAME]"
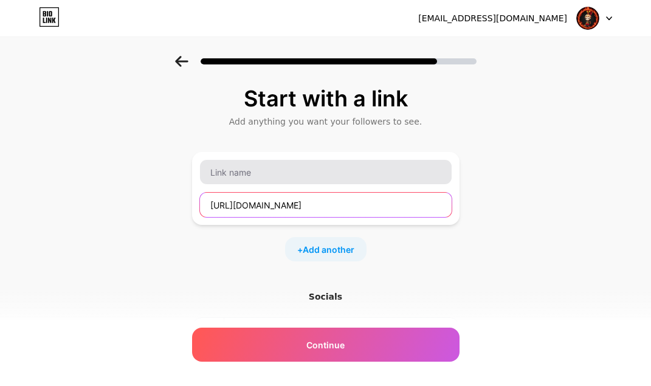
type input "[URL][DOMAIN_NAME]"
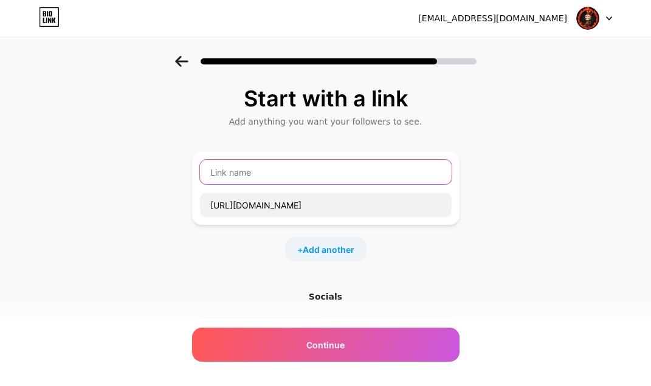
click at [301, 165] on input "text" at bounding box center [326, 172] width 252 height 24
type input "DAFTAR KERA99"
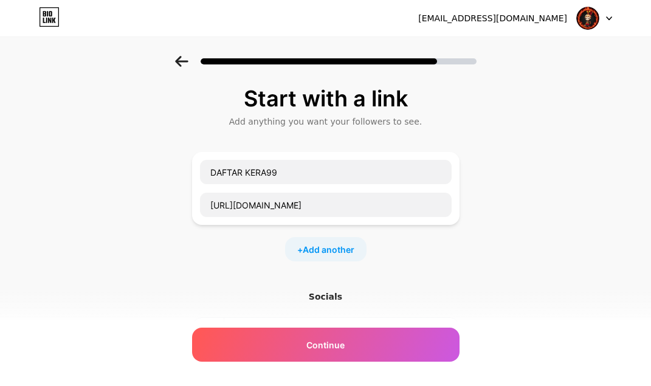
click at [514, 271] on div "Start with a link Add anything you want your followers to see. DAFTAR KERA99 [U…" at bounding box center [325, 269] width 651 height 427
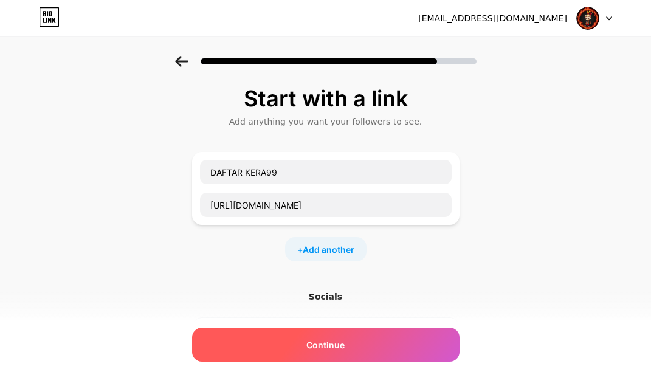
click at [391, 337] on div "Continue" at bounding box center [325, 345] width 267 height 34
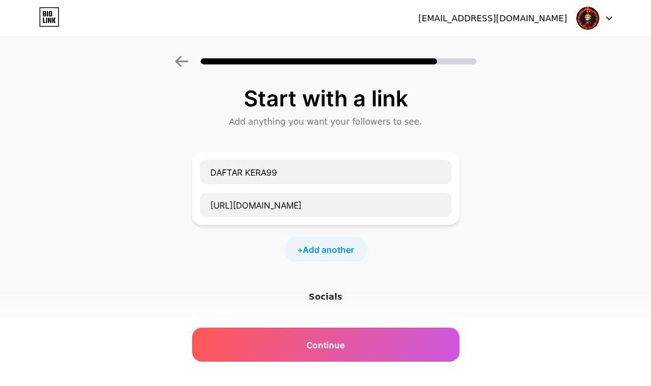
click at [347, 287] on div "Start with a link Add anything you want your followers to see. DAFTAR KERA99 [U…" at bounding box center [325, 254] width 267 height 336
click at [342, 292] on div "Socials" at bounding box center [325, 297] width 267 height 12
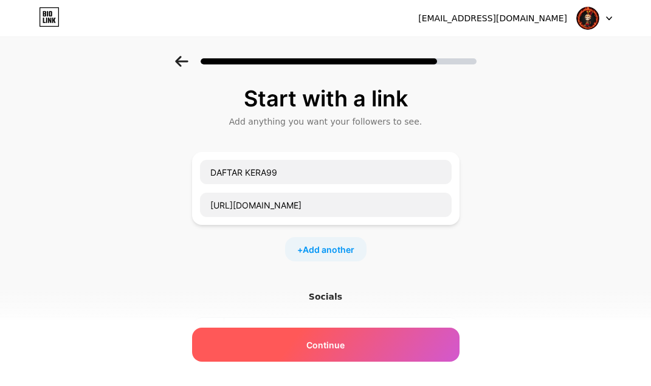
click at [370, 344] on div "Continue" at bounding box center [325, 345] width 267 height 34
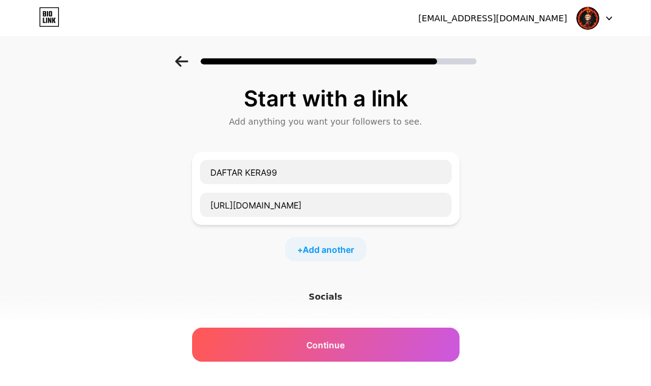
click at [621, 239] on div "Start with a link Add anything you want your followers to see. DAFTAR KERA99 [U…" at bounding box center [325, 269] width 651 height 427
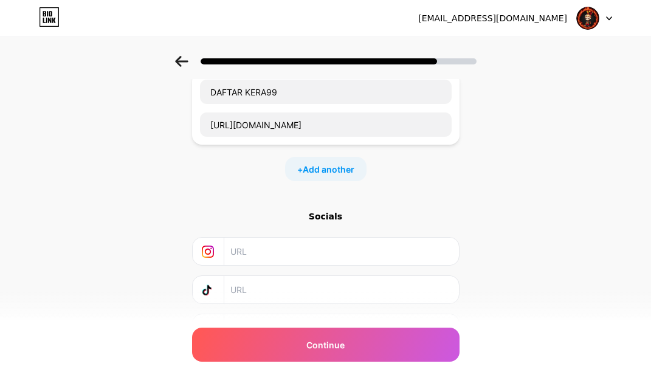
scroll to position [146, 0]
